Goal: Find specific page/section

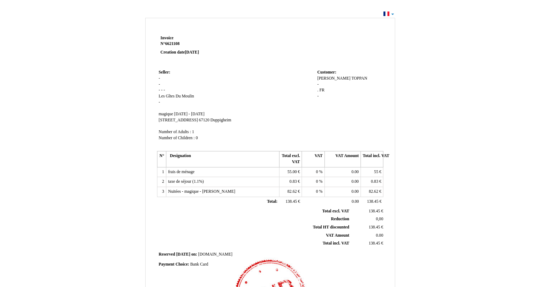
drag, startPoint x: 428, startPoint y: 1, endPoint x: 315, endPoint y: 66, distance: 130.3
click at [315, 66] on td at bounding box center [316, 51] width 136 height 34
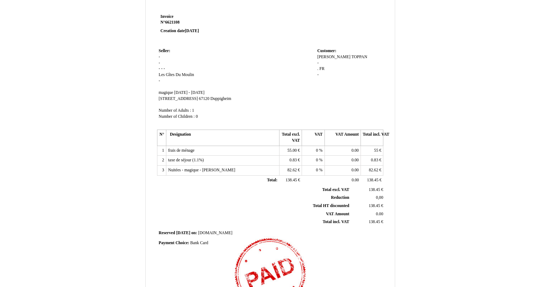
scroll to position [29, 0]
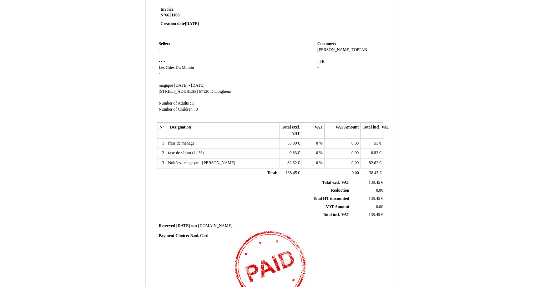
click at [374, 231] on td "Payment Choice: Payment Choice: Bank Card Bank Card" at bounding box center [270, 236] width 227 height 10
